Goal: Task Accomplishment & Management: Complete application form

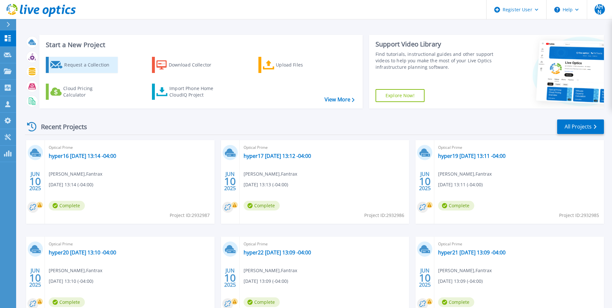
click at [95, 64] on div "Request a Collection" at bounding box center [90, 64] width 52 height 13
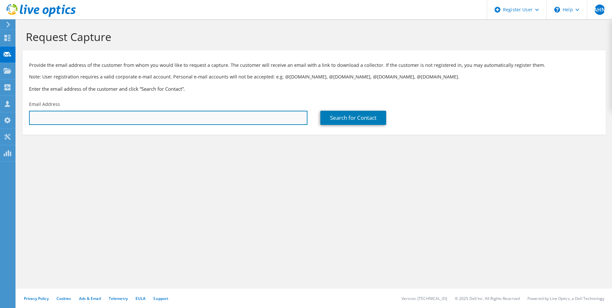
click at [201, 120] on input "text" at bounding box center [168, 118] width 278 height 14
paste input "[EMAIL_ADDRESS][DOMAIN_NAME]"
type input "[EMAIL_ADDRESS][DOMAIN_NAME]"
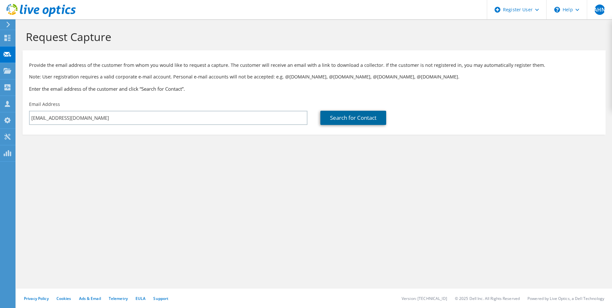
click at [347, 117] on link "Search for Contact" at bounding box center [353, 118] width 66 height 14
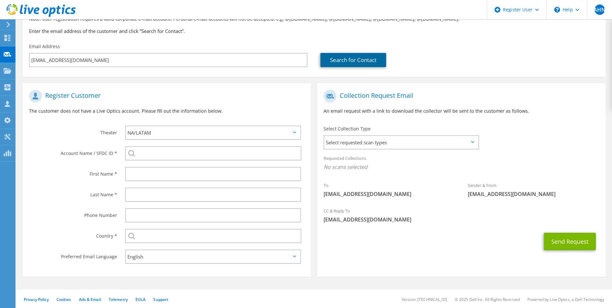
scroll to position [59, 0]
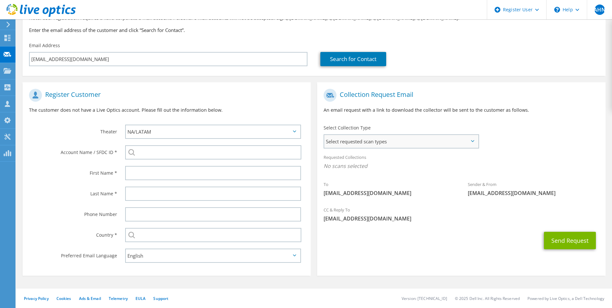
click at [402, 142] on span "Select requested scan types" at bounding box center [401, 141] width 154 height 13
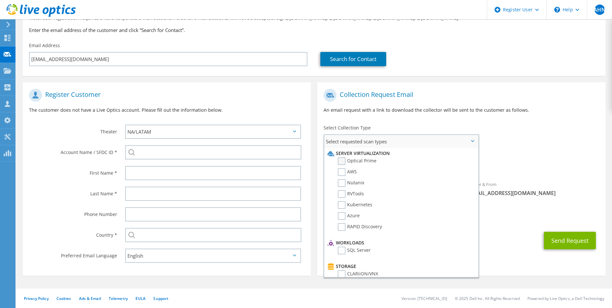
click at [367, 161] on label "Optical Prime" at bounding box center [357, 161] width 39 height 8
click at [0, 0] on input "Optical Prime" at bounding box center [0, 0] width 0 height 0
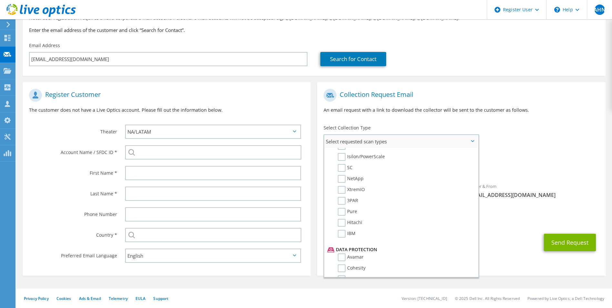
scroll to position [194, 0]
click at [560, 154] on div "Requested Collections No scans selected Optical Prime" at bounding box center [461, 163] width 288 height 26
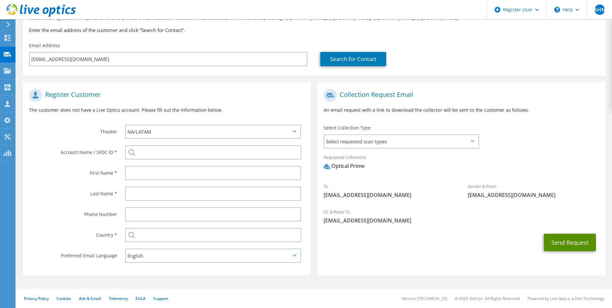
click at [554, 243] on button "Send Request" at bounding box center [570, 241] width 52 height 17
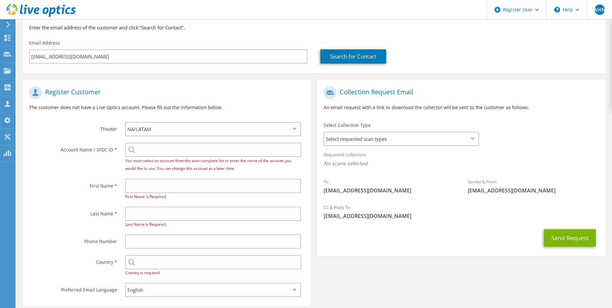
scroll to position [65, 0]
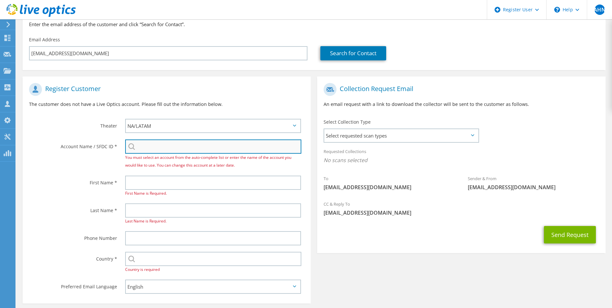
click at [202, 148] on input "search" at bounding box center [213, 146] width 176 height 14
click at [166, 148] on input "search" at bounding box center [213, 146] width 176 height 14
paste input "931385735"
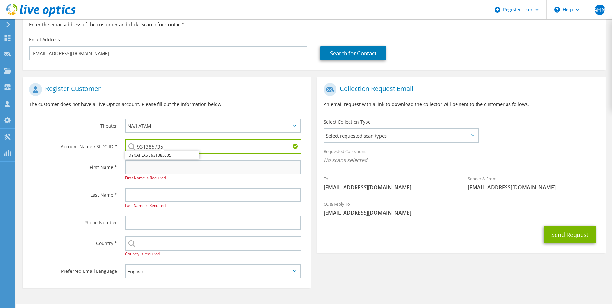
type input "931385735"
click at [153, 170] on input "text" at bounding box center [213, 167] width 176 height 14
click at [143, 172] on input "text" at bounding box center [213, 167] width 176 height 14
paste input "Surendra"
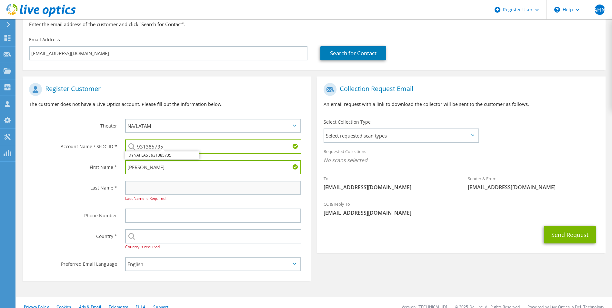
type input "Surendra"
click at [130, 190] on input "text" at bounding box center [213, 188] width 176 height 14
click at [156, 191] on input "text" at bounding box center [213, 188] width 176 height 14
paste input "Bhandari"
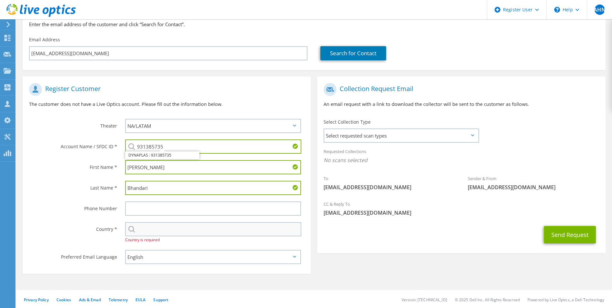
type input "Bhandari"
click at [149, 231] on input "text" at bounding box center [213, 229] width 176 height 14
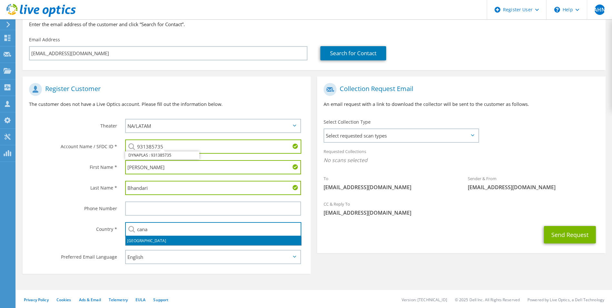
click at [155, 238] on li "[GEOGRAPHIC_DATA]" at bounding box center [213, 240] width 176 height 9
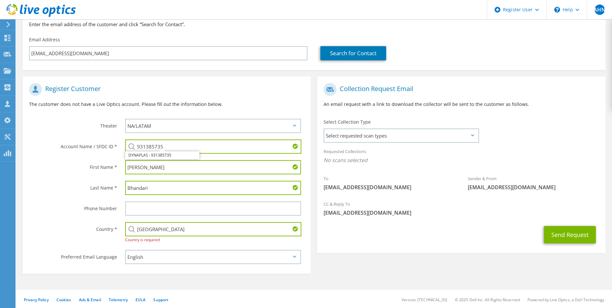
type input "[GEOGRAPHIC_DATA]"
click at [49, 212] on div "Phone Number" at bounding box center [71, 208] width 96 height 20
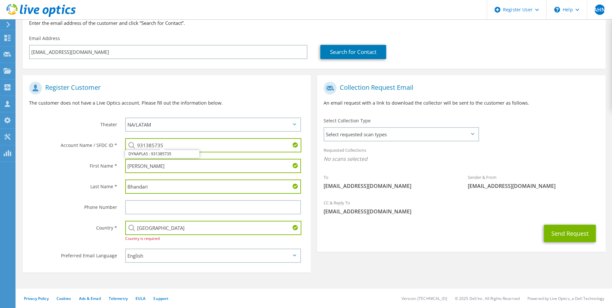
click at [337, 265] on div "Register Customer The customer does not have a Live Optics account. Please fill…" at bounding box center [313, 172] width 589 height 207
click at [462, 131] on span "Select requested scan types" at bounding box center [401, 134] width 154 height 13
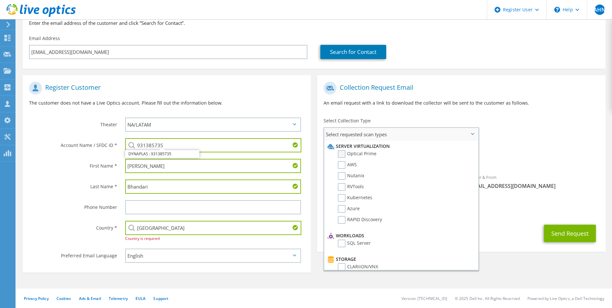
click at [369, 154] on label "Optical Prime" at bounding box center [357, 154] width 39 height 8
click at [0, 0] on input "Optical Prime" at bounding box center [0, 0] width 0 height 0
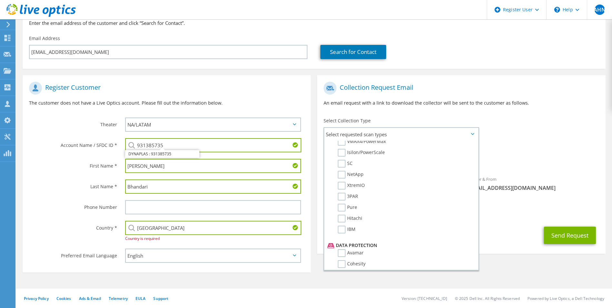
scroll to position [226, 0]
click at [512, 259] on div "Register Customer The customer does not have a Live Optics account. Please fill…" at bounding box center [313, 172] width 589 height 207
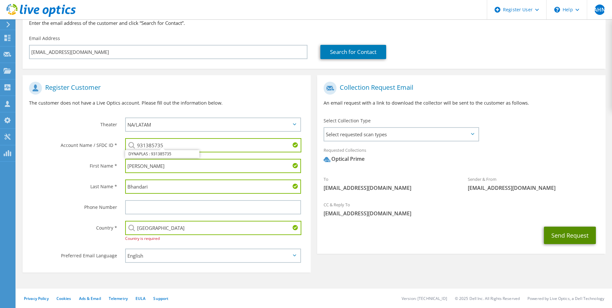
click at [570, 240] on button "Send Request" at bounding box center [570, 234] width 52 height 17
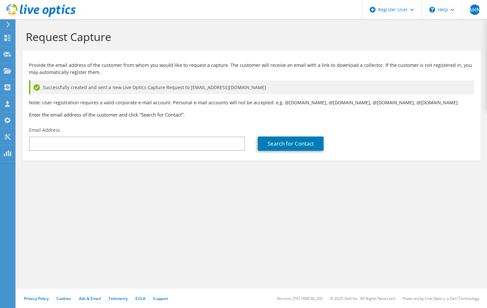
click at [466, 173] on section "Request Capture Provide the email address of the customer from whom you would l…" at bounding box center [251, 105] width 471 height 173
